Goal: Information Seeking & Learning: Learn about a topic

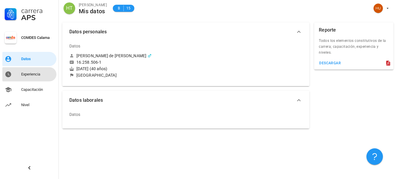
click at [25, 75] on div "Experiencia" at bounding box center [37, 74] width 33 height 5
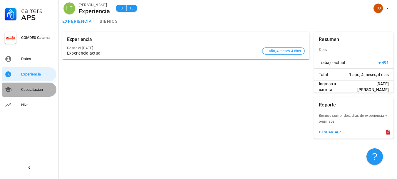
click at [28, 91] on div "Capacitación" at bounding box center [37, 89] width 33 height 5
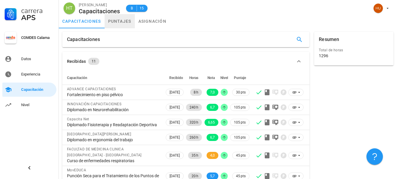
click at [121, 21] on link "puntajes" at bounding box center [120, 21] width 30 height 14
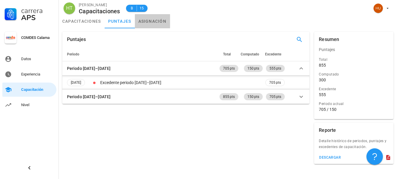
click at [156, 20] on link "asignación" at bounding box center [152, 21] width 35 height 14
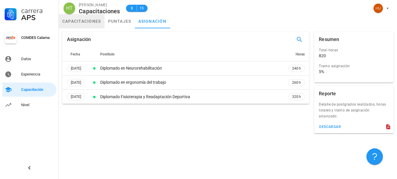
click at [75, 21] on link "capacitaciones" at bounding box center [82, 21] width 46 height 14
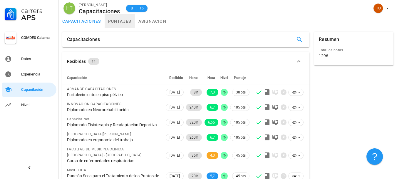
click at [123, 23] on link "puntajes" at bounding box center [120, 21] width 30 height 14
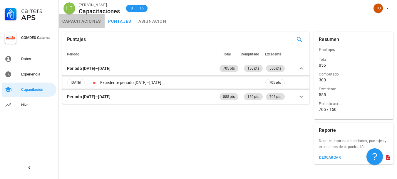
click at [89, 25] on link "capacitaciones" at bounding box center [82, 21] width 46 height 14
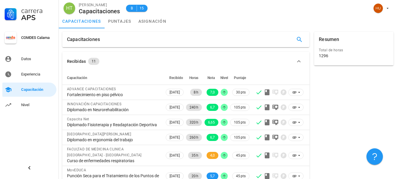
click at [151, 53] on button "Recibidas 11" at bounding box center [185, 61] width 247 height 19
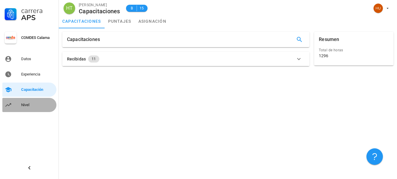
click at [19, 105] on link "Nivel" at bounding box center [29, 105] width 54 height 14
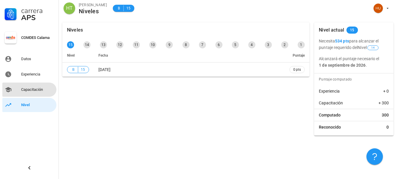
click at [23, 90] on div "Capacitación" at bounding box center [37, 89] width 33 height 5
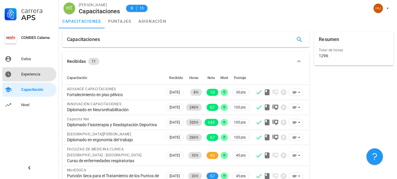
click at [27, 72] on div "Experiencia" at bounding box center [37, 74] width 33 height 5
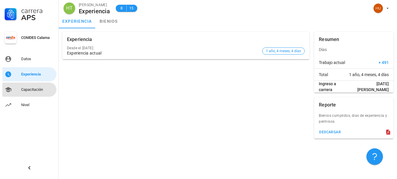
click at [29, 89] on div "Capacitación" at bounding box center [37, 89] width 33 height 5
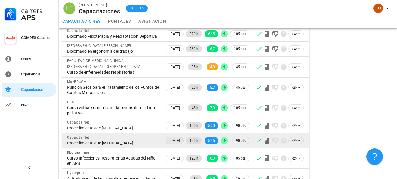
scroll to position [112, 0]
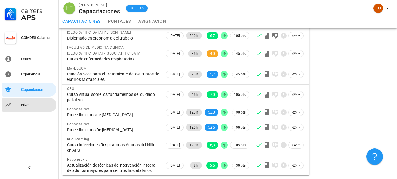
click at [22, 103] on div "Nivel" at bounding box center [37, 104] width 33 height 5
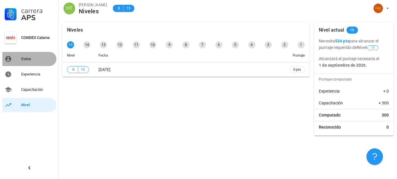
click at [24, 59] on div "Datos" at bounding box center [37, 58] width 33 height 5
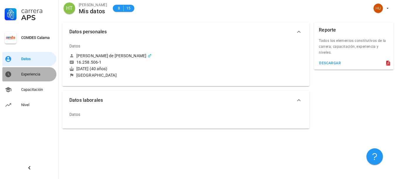
click at [28, 76] on div "Experiencia" at bounding box center [37, 73] width 33 height 9
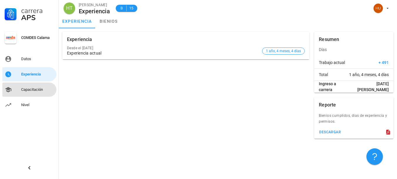
click at [30, 89] on div "Capacitación" at bounding box center [37, 89] width 33 height 5
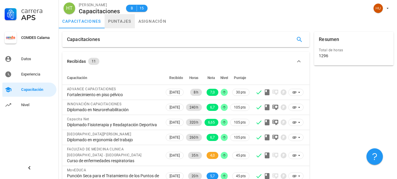
click at [120, 23] on link "puntajes" at bounding box center [120, 21] width 30 height 14
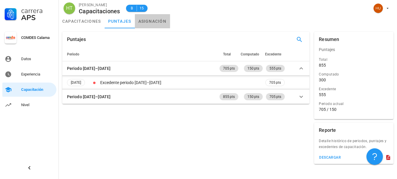
click at [166, 21] on link "asignación" at bounding box center [152, 21] width 35 height 14
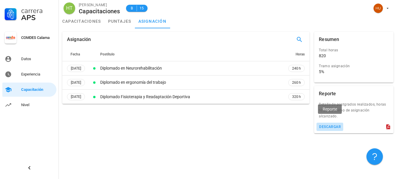
click at [324, 124] on div "descargar" at bounding box center [330, 126] width 22 height 4
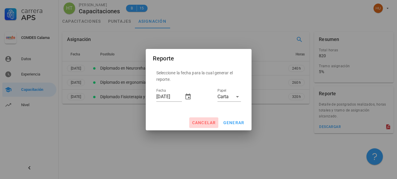
click at [207, 121] on span "cancelar" at bounding box center [204, 122] width 24 height 5
